Goal: Complete application form: Complete application form

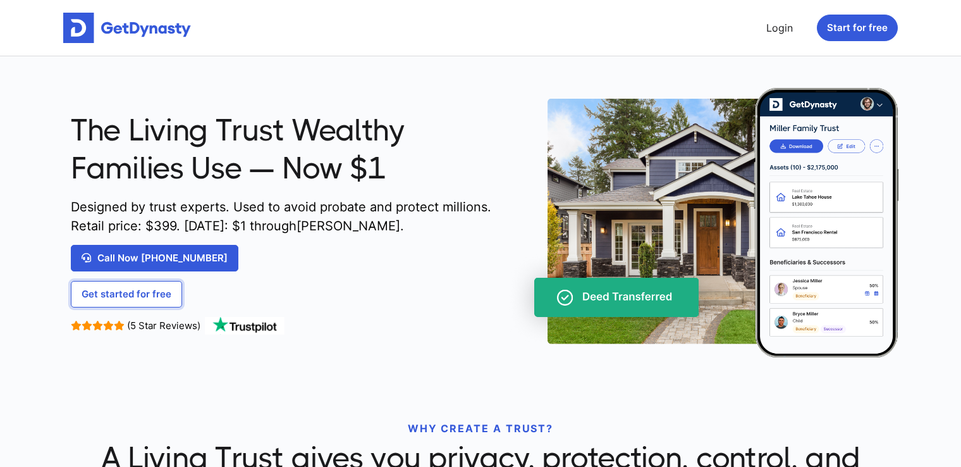
click at [119, 297] on link "Get started for free" at bounding box center [126, 294] width 111 height 27
click at [861, 21] on button "Start for free" at bounding box center [857, 28] width 81 height 27
